Goal: Task Accomplishment & Management: Use online tool/utility

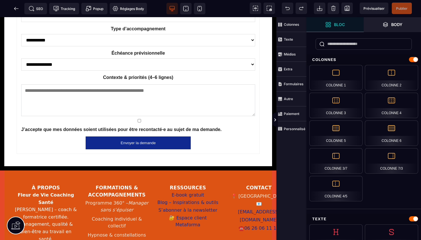
scroll to position [960, 0]
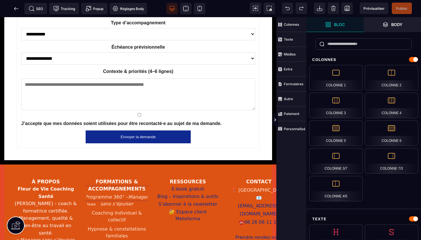
click at [127, 225] on li "Hypnose & constellations familiales" at bounding box center [116, 233] width 63 height 16
select select "***"
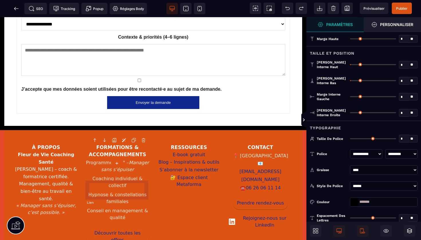
click at [127, 197] on footer "À propos Fleur de Vie Coaching Santé Isabelle Delahaye – coach & formatrice cer…" at bounding box center [154, 208] width 290 height 156
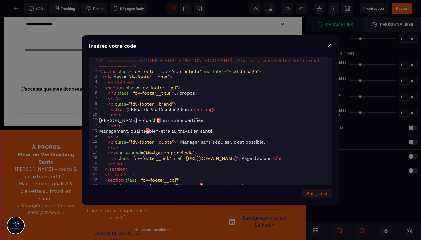
click at [332, 48] on div "⨯" at bounding box center [330, 46] width 6 height 8
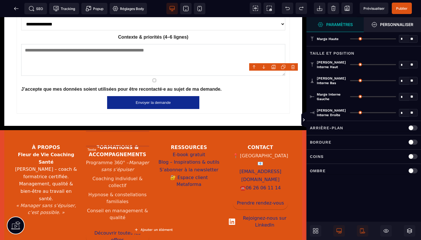
click at [127, 191] on li "Hypnose & constellations familiales" at bounding box center [118, 199] width 64 height 16
select select "***"
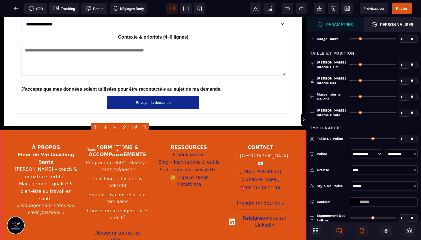
click at [127, 191] on li "Hypnose & constellations familiales" at bounding box center [118, 199] width 64 height 16
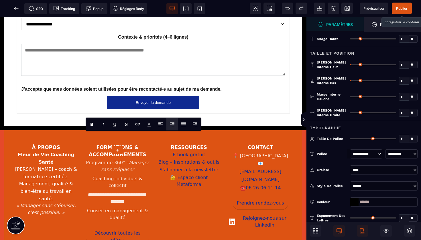
click at [405, 8] on span "Publier" at bounding box center [401, 8] width 11 height 4
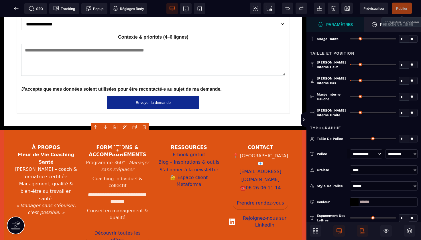
click at [18, 8] on icon at bounding box center [16, 8] width 4 height 0
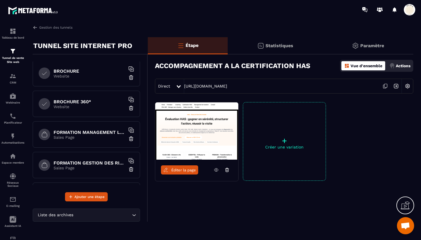
scroll to position [311, 0]
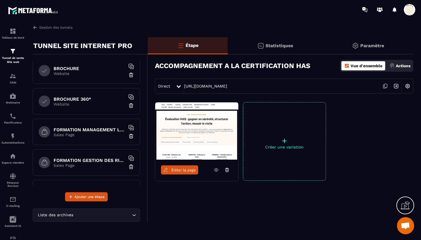
click at [86, 133] on p "Sales Page" at bounding box center [90, 135] width 72 height 5
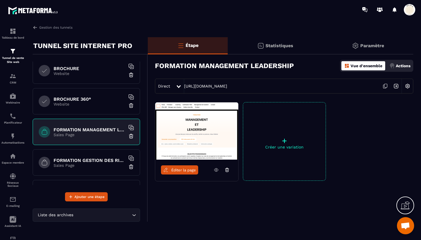
click at [99, 156] on div "FORMATION GESTION DES RISQUES EN SANTE Sales Page" at bounding box center [86, 163] width 107 height 26
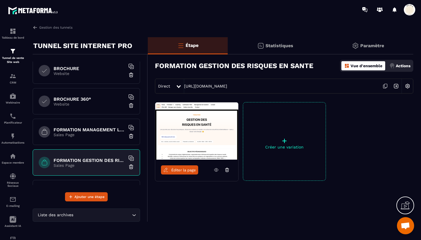
click at [181, 171] on span "Éditer la page" at bounding box center [183, 170] width 25 height 4
